Goal: Task Accomplishment & Management: Manage account settings

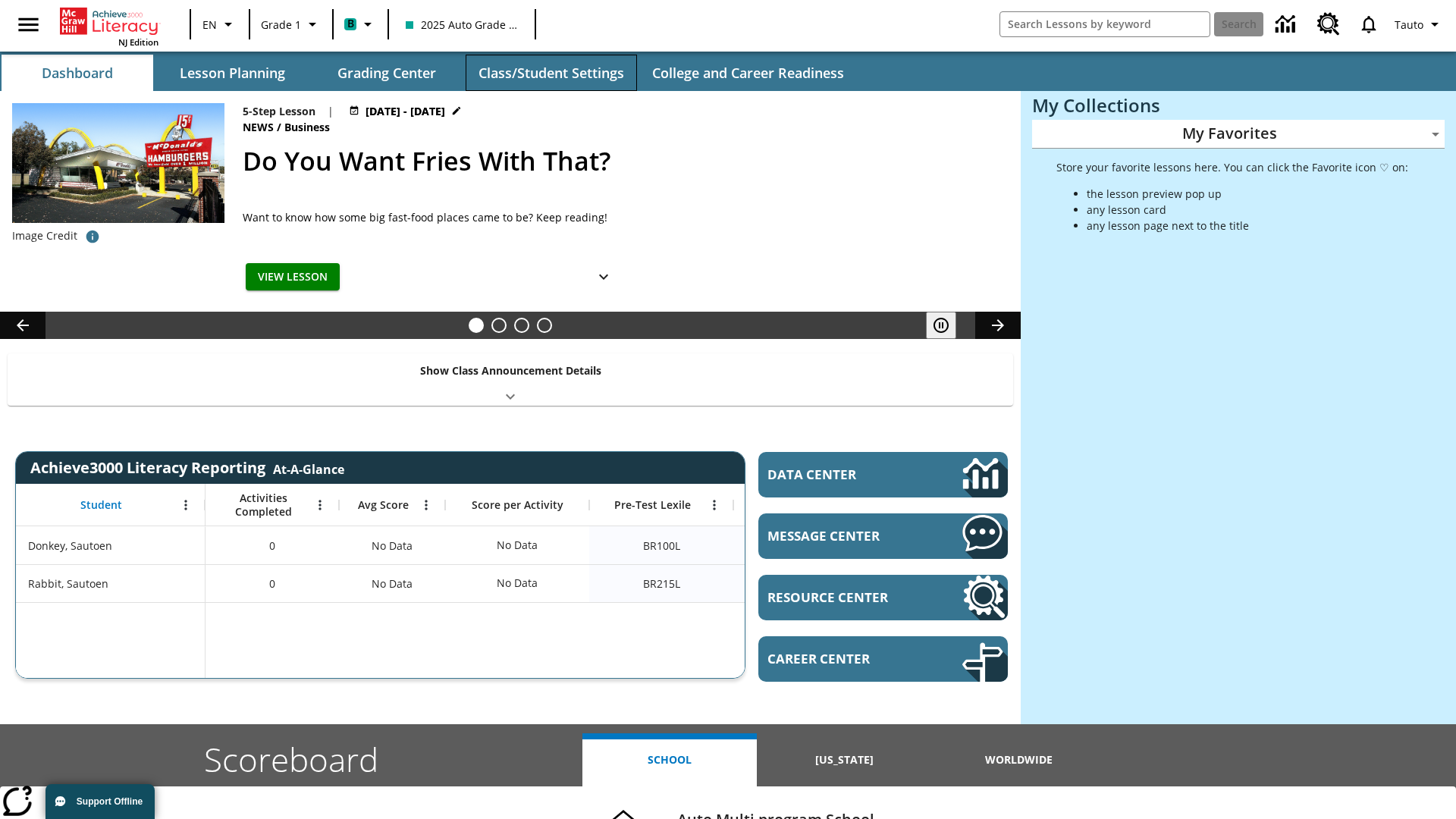
click at [551, 72] on button "Class/Student Settings" at bounding box center [552, 72] width 172 height 36
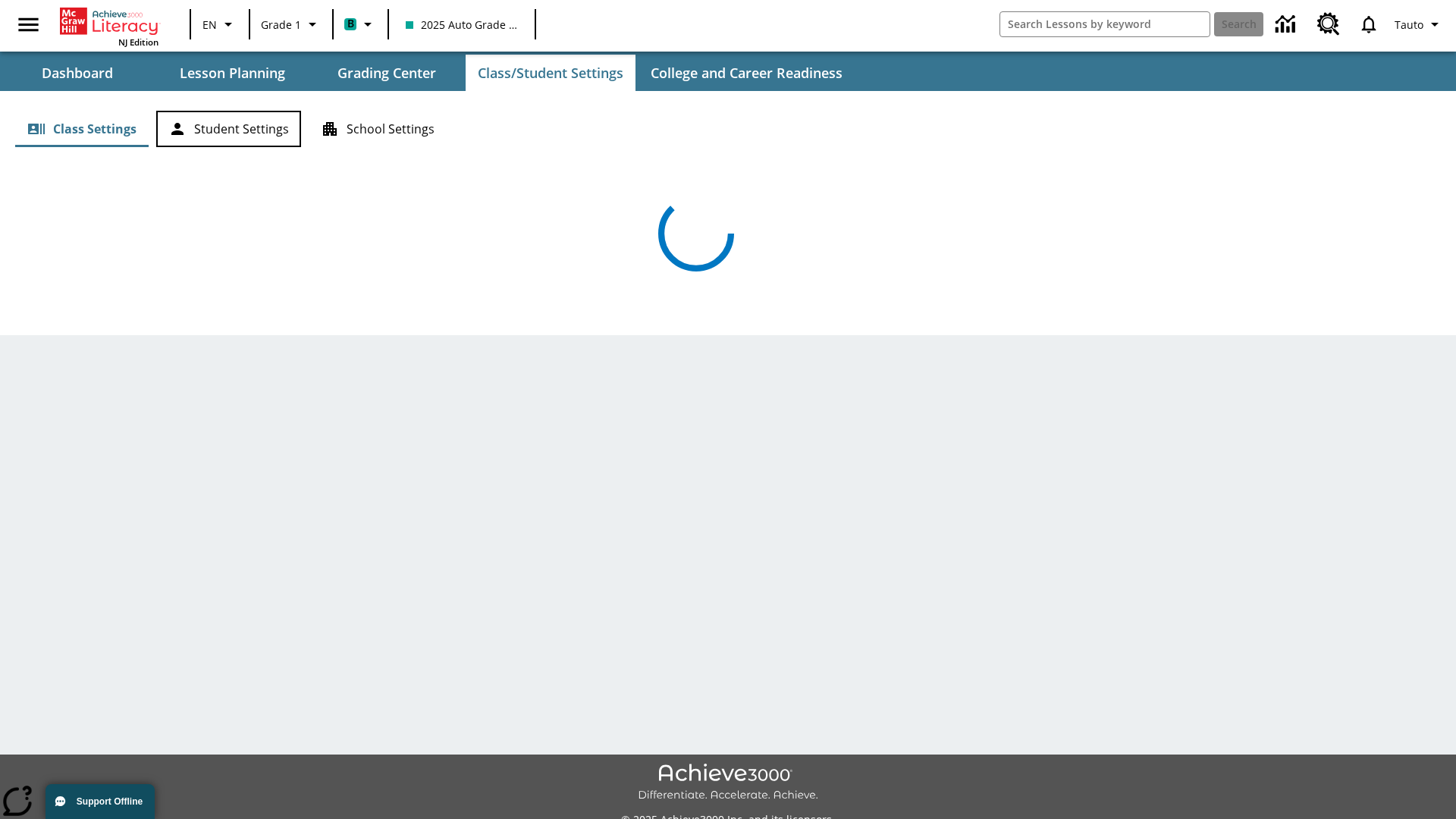
click at [228, 129] on button "Student Settings" at bounding box center [229, 129] width 145 height 36
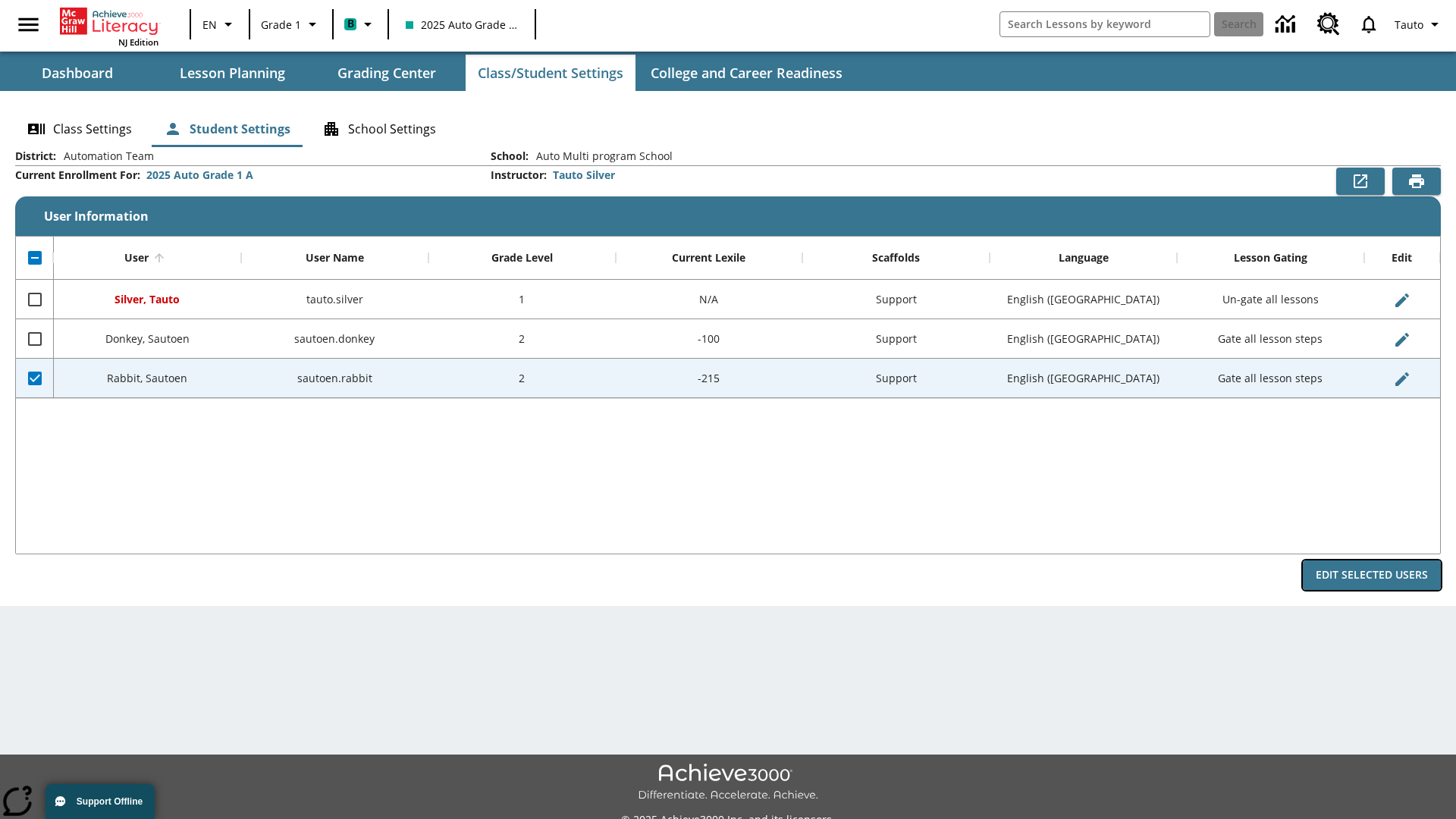
click at [1372, 575] on button "Edit Selected Users" at bounding box center [1372, 575] width 138 height 29
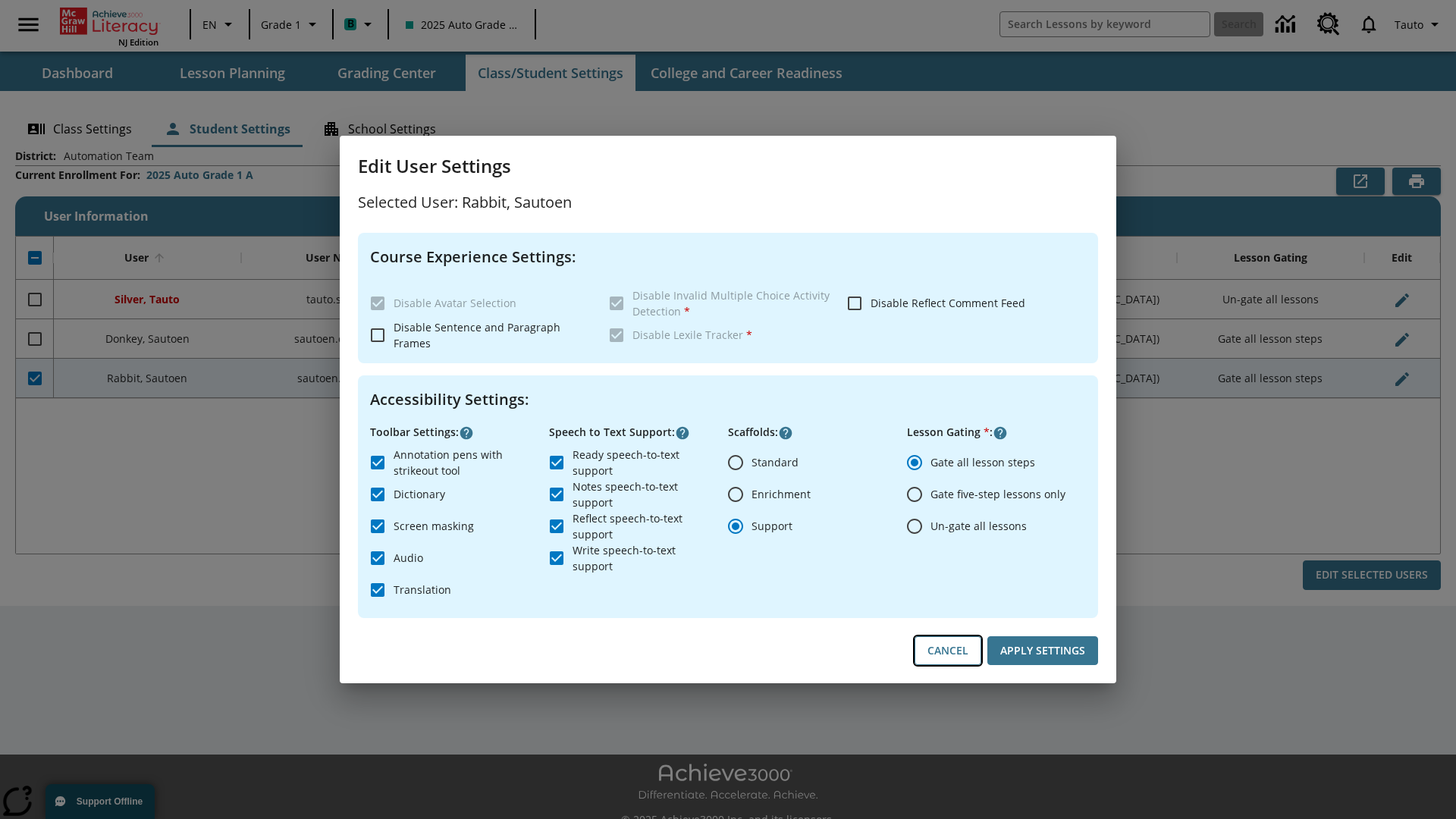
click at [948, 651] on button "Cancel" at bounding box center [947, 651] width 67 height 29
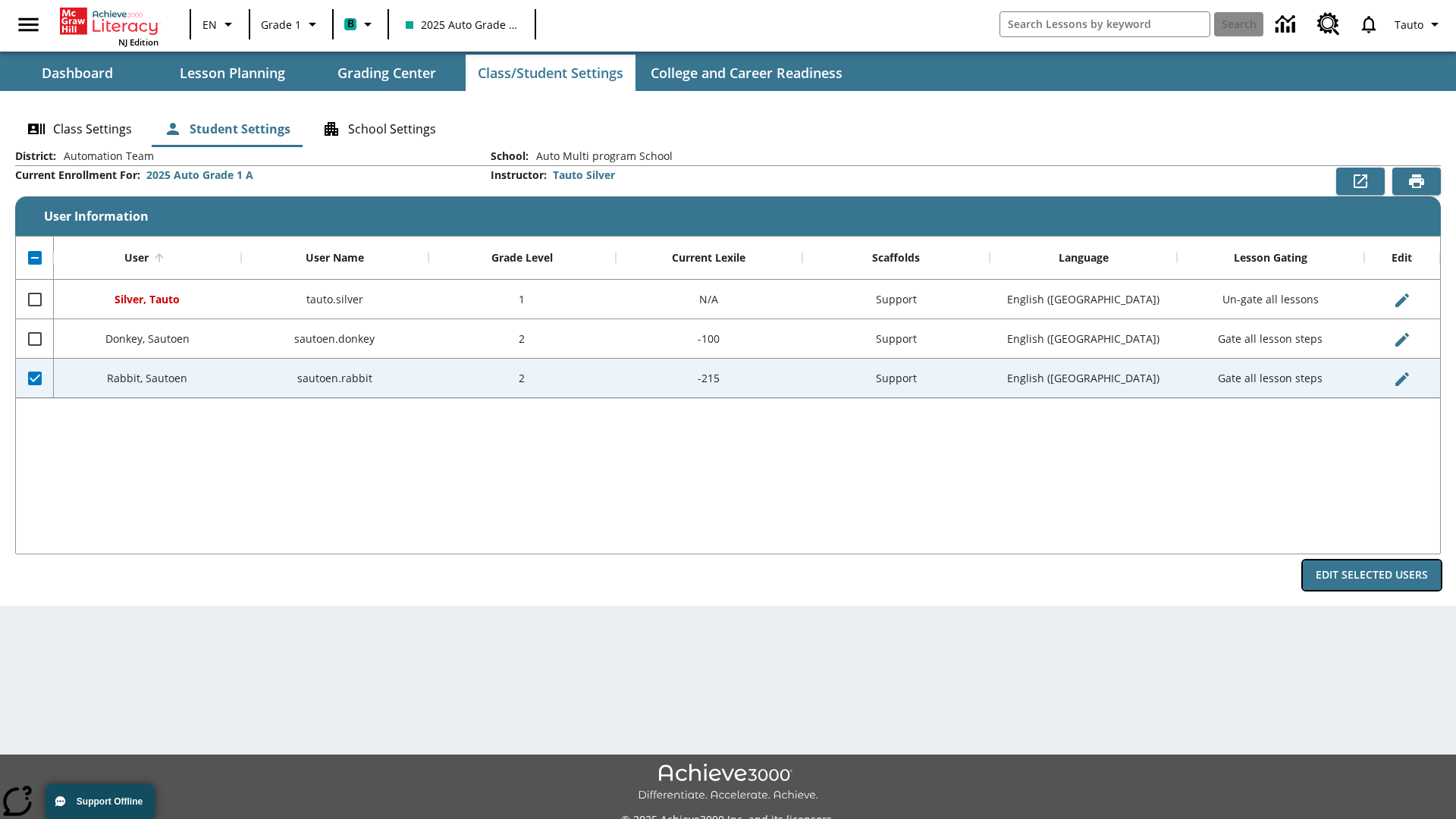
click at [1372, 575] on button "Edit Selected Users" at bounding box center [1372, 575] width 138 height 29
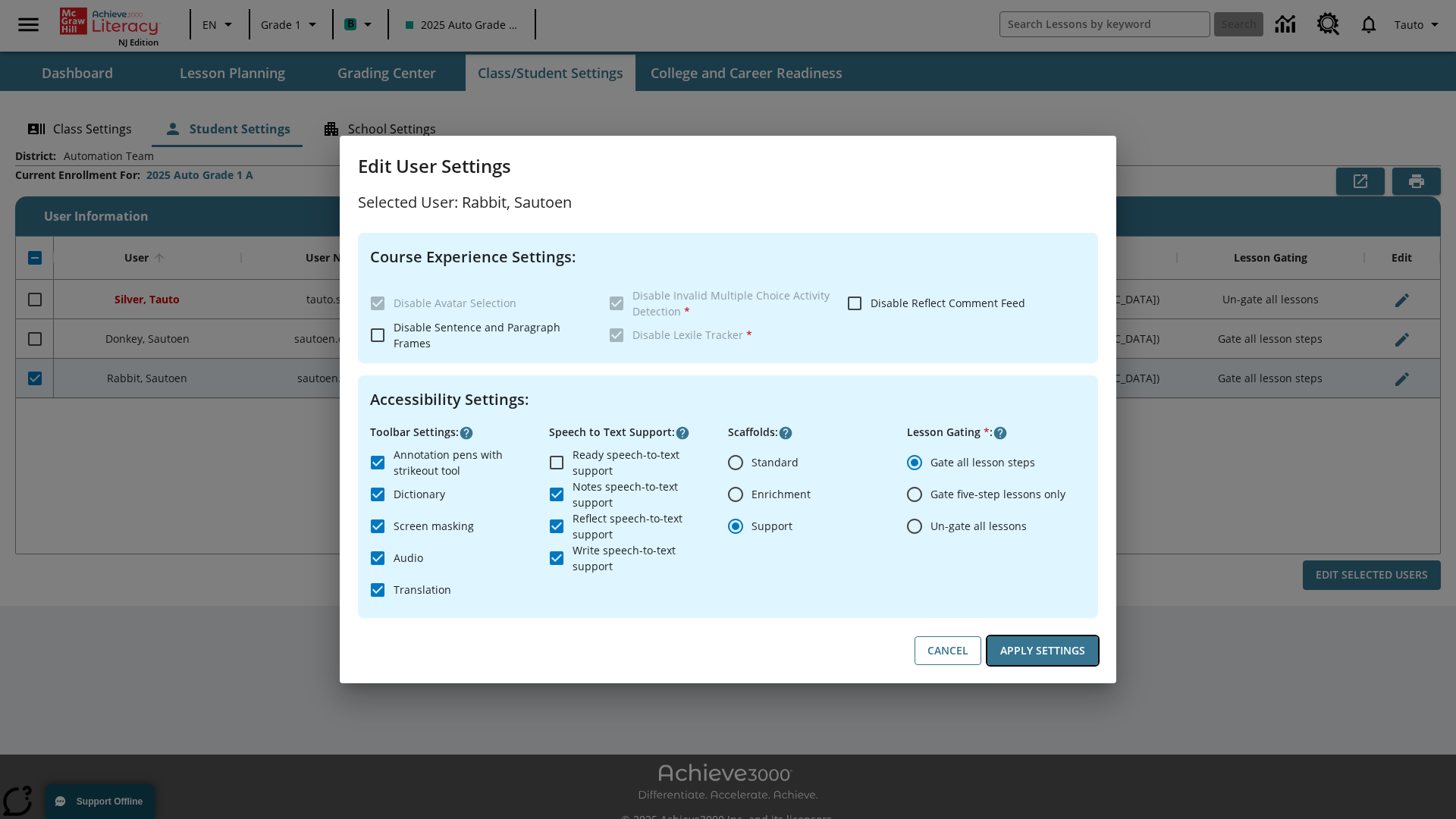
click at [1043, 651] on button "Apply Settings" at bounding box center [1043, 651] width 111 height 29
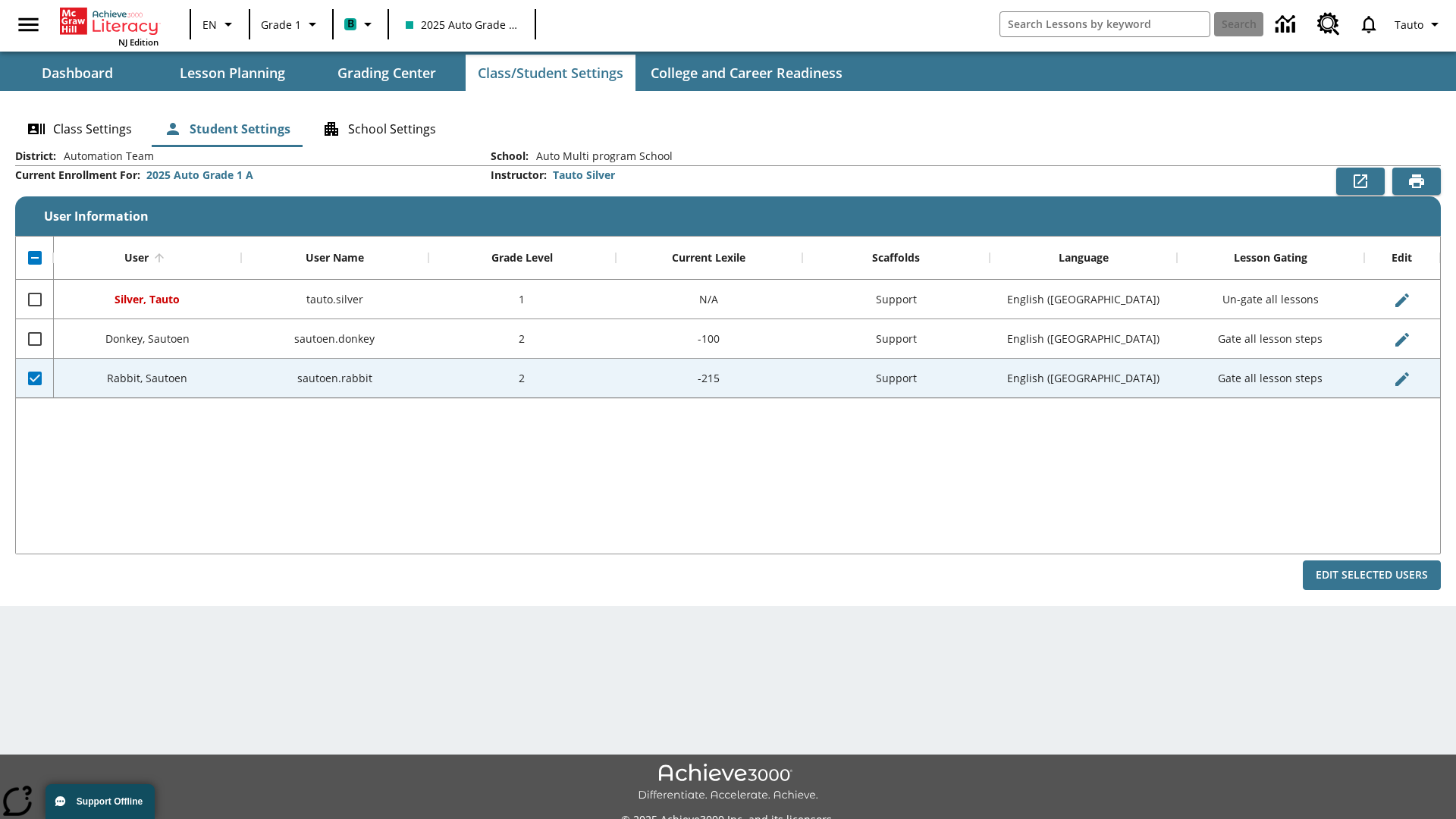
checkbox input "false"
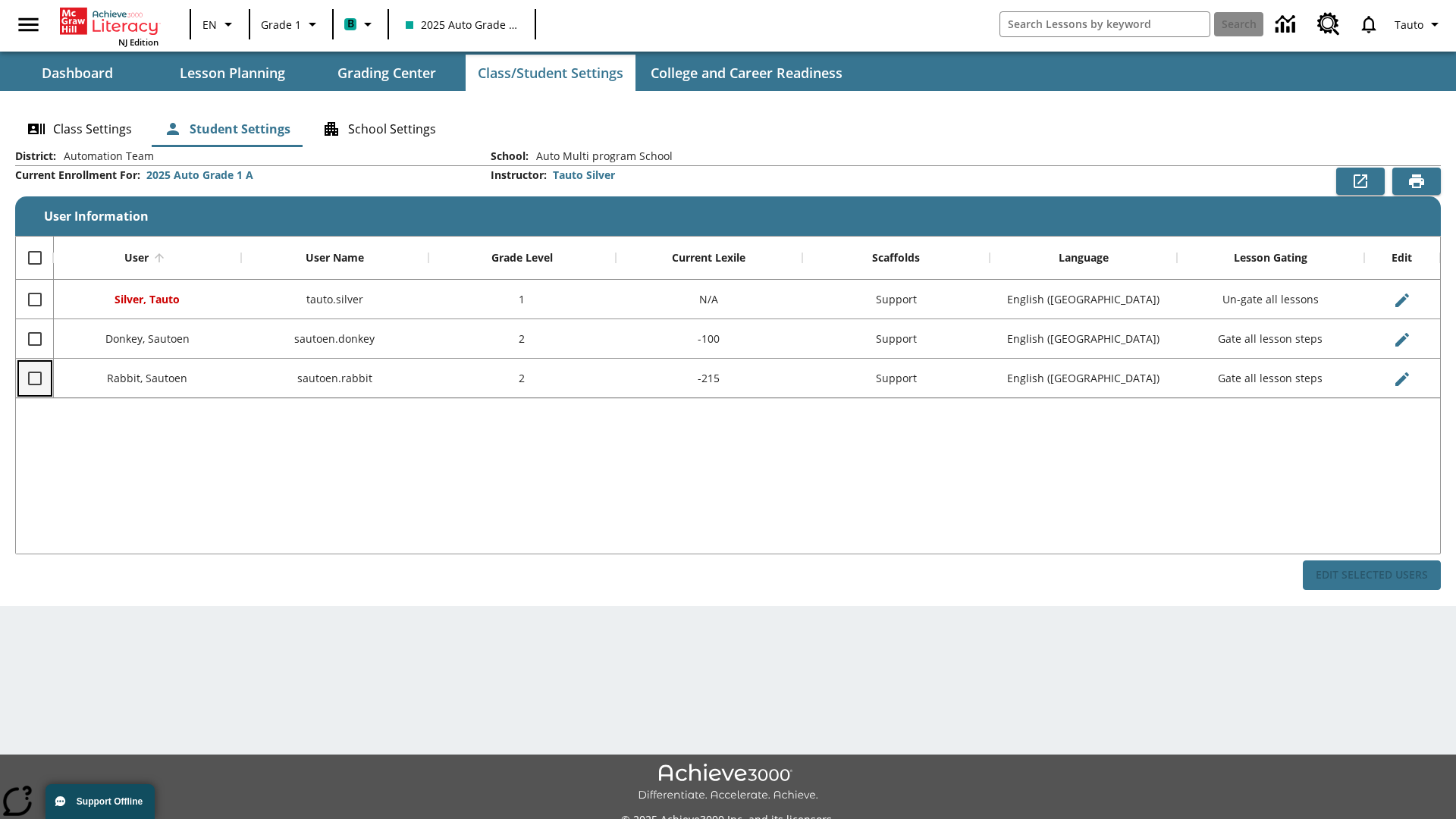
click at [35, 378] on input "Select row" at bounding box center [35, 379] width 32 height 32
checkbox input "true"
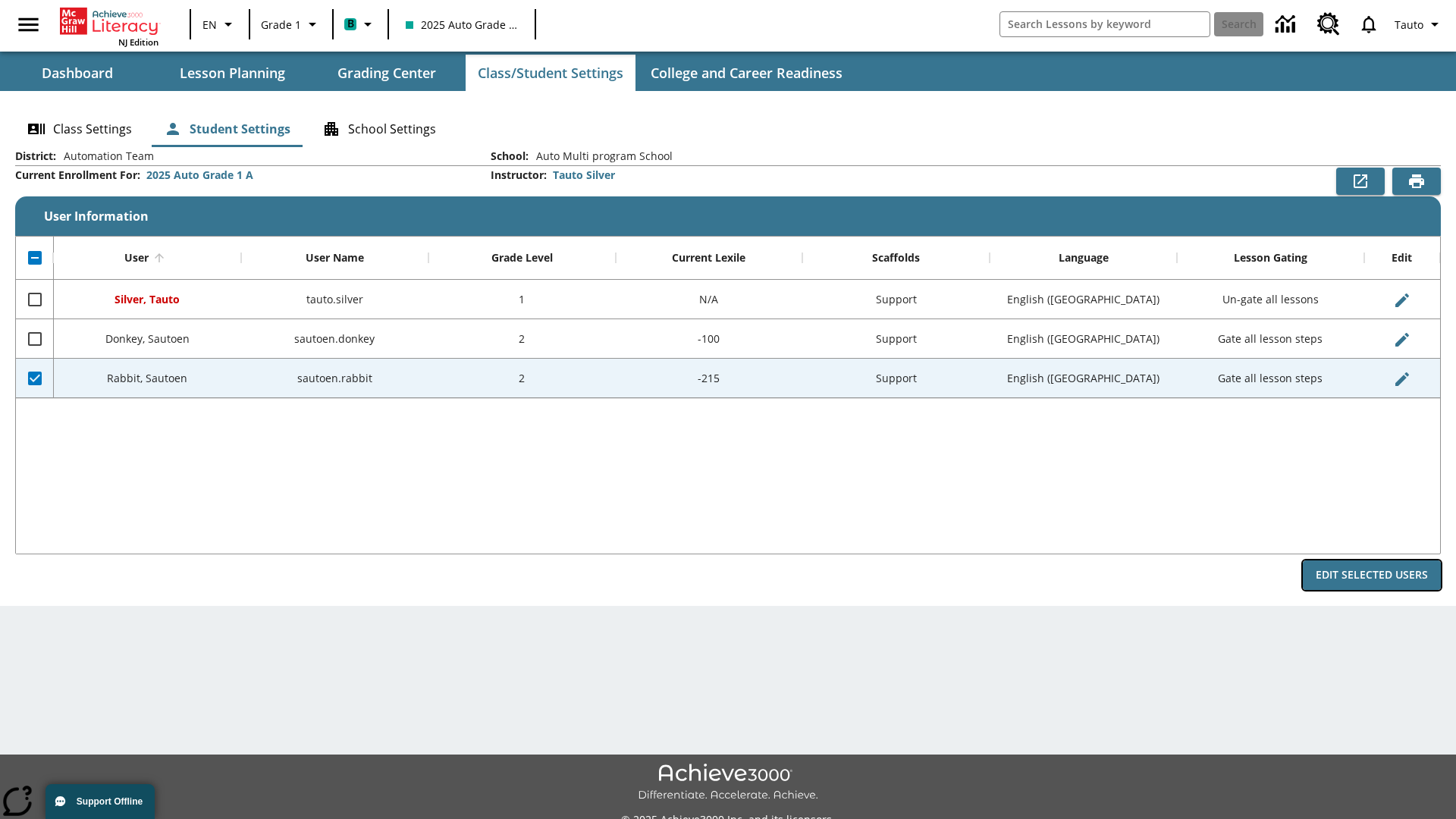
click at [1372, 575] on button "Edit Selected Users" at bounding box center [1372, 575] width 138 height 29
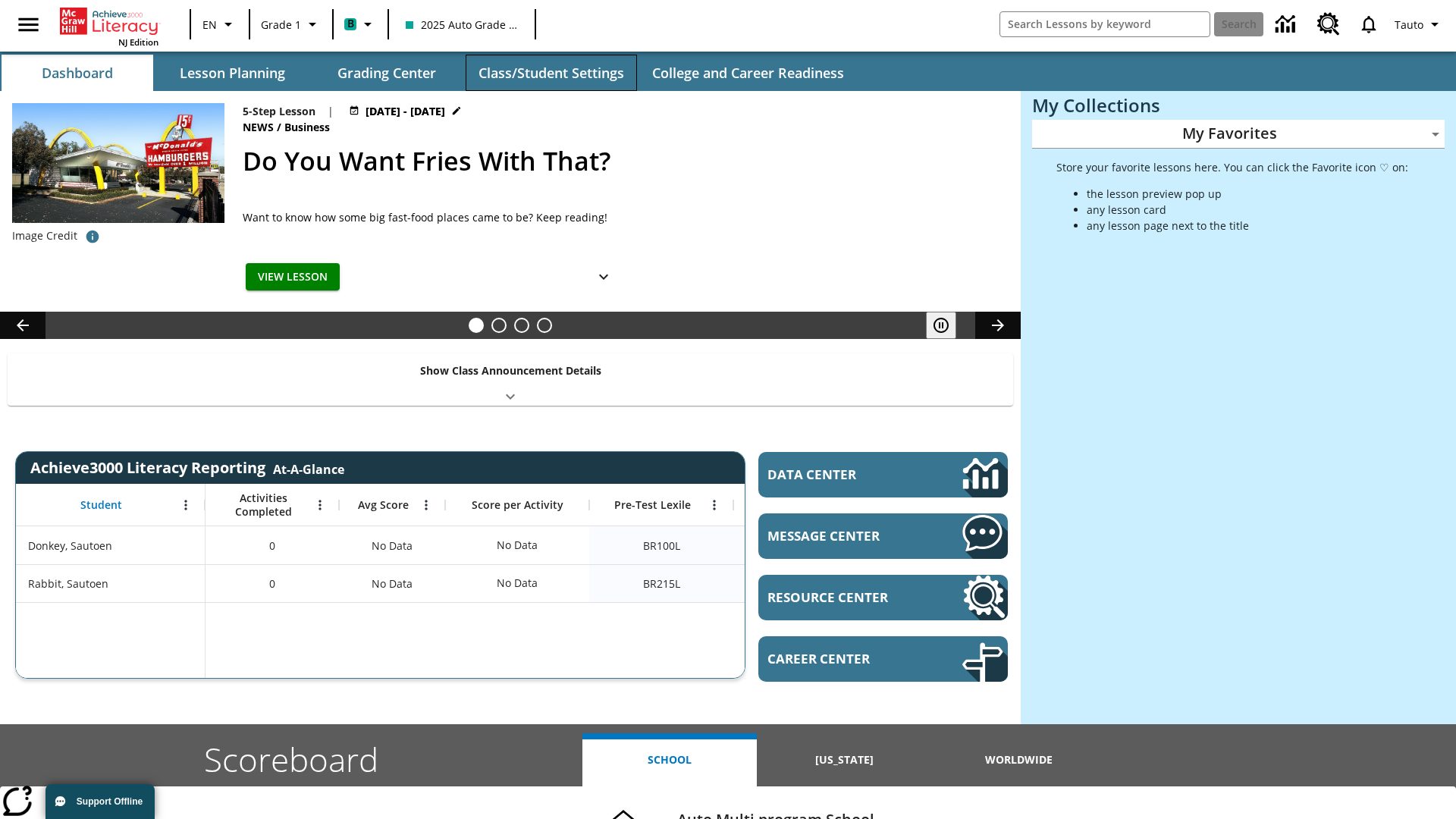
click at [551, 72] on button "Class/Student Settings" at bounding box center [552, 72] width 172 height 36
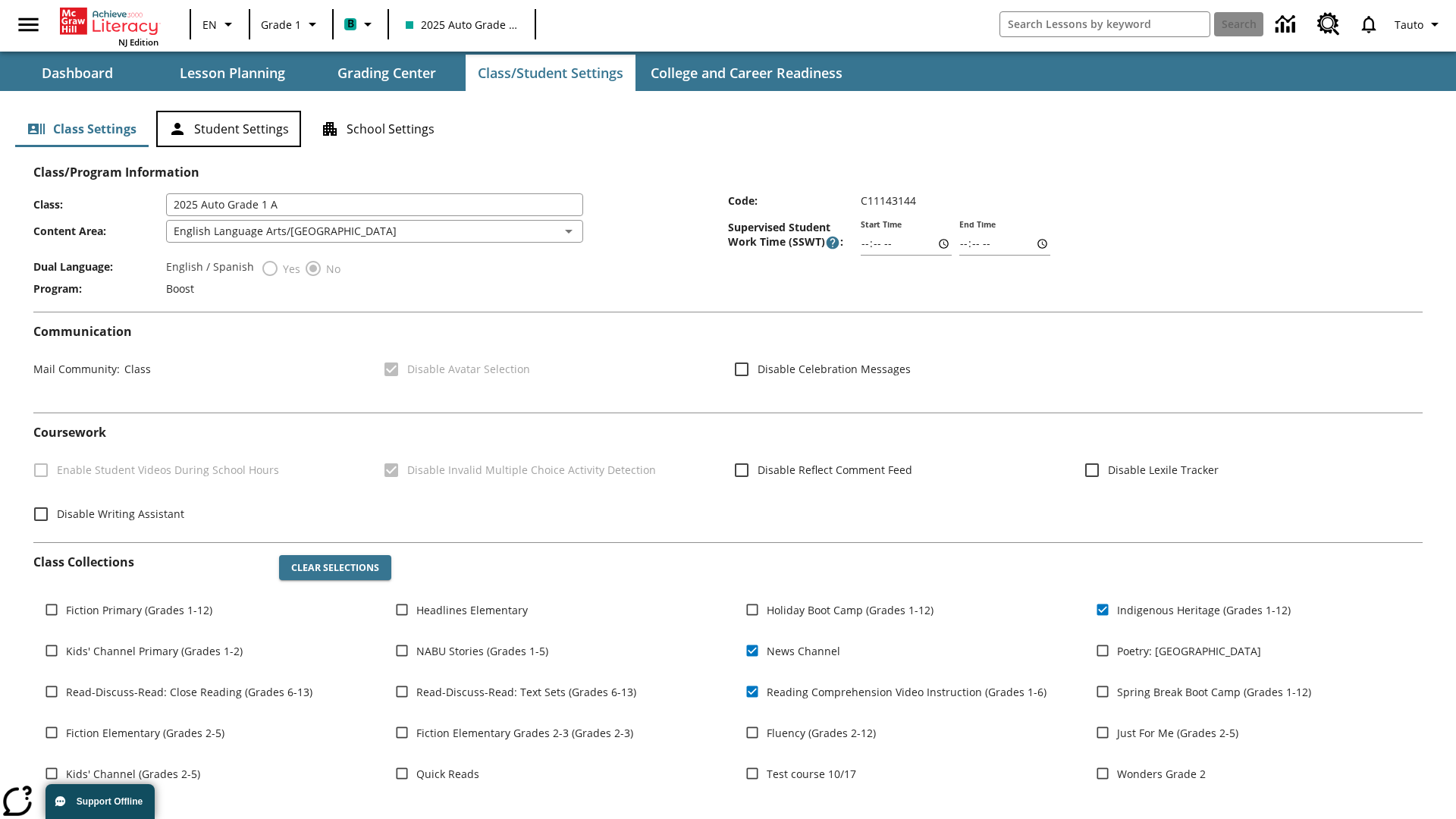
click at [228, 129] on button "Student Settings" at bounding box center [229, 129] width 145 height 36
